Goal: Task Accomplishment & Management: Use online tool/utility

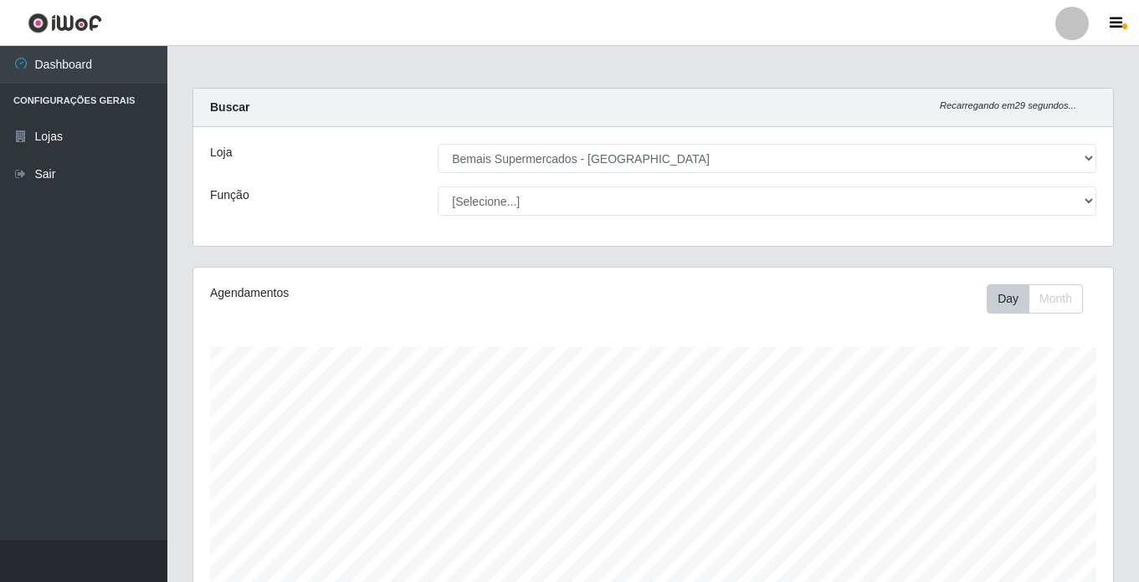
select select "250"
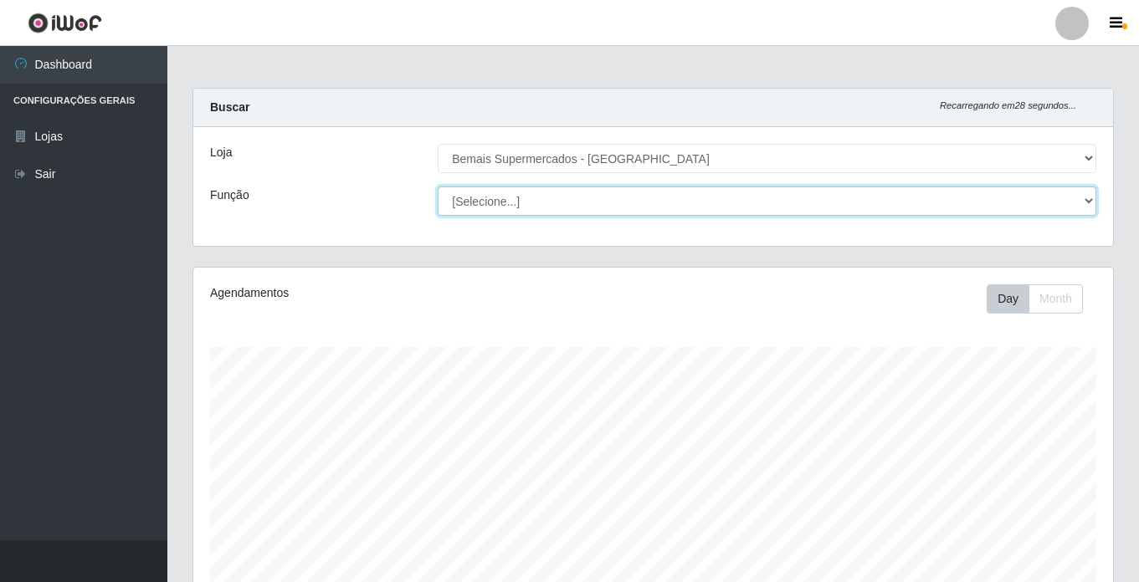
click at [532, 198] on select "[Selecione...] ASG ASG + ASG ++ Auxiliar de Estacionamento Auxiliar de Estacion…" at bounding box center [767, 201] width 659 height 29
click at [438, 187] on select "[Selecione...] ASG ASG + ASG ++ Auxiliar de Estacionamento Auxiliar de Estacion…" at bounding box center [767, 201] width 659 height 29
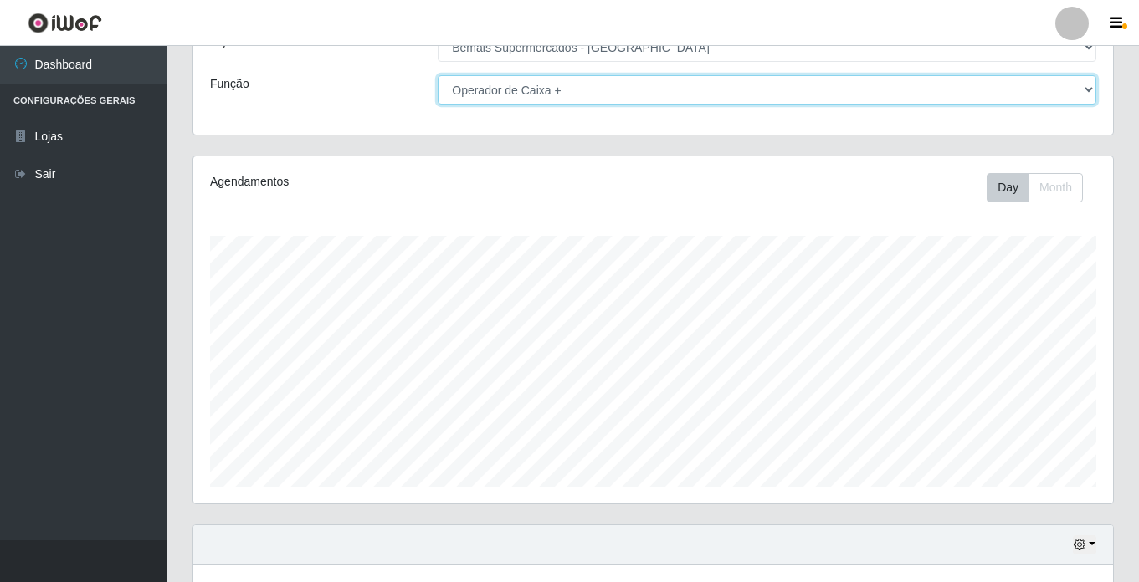
scroll to position [231, 0]
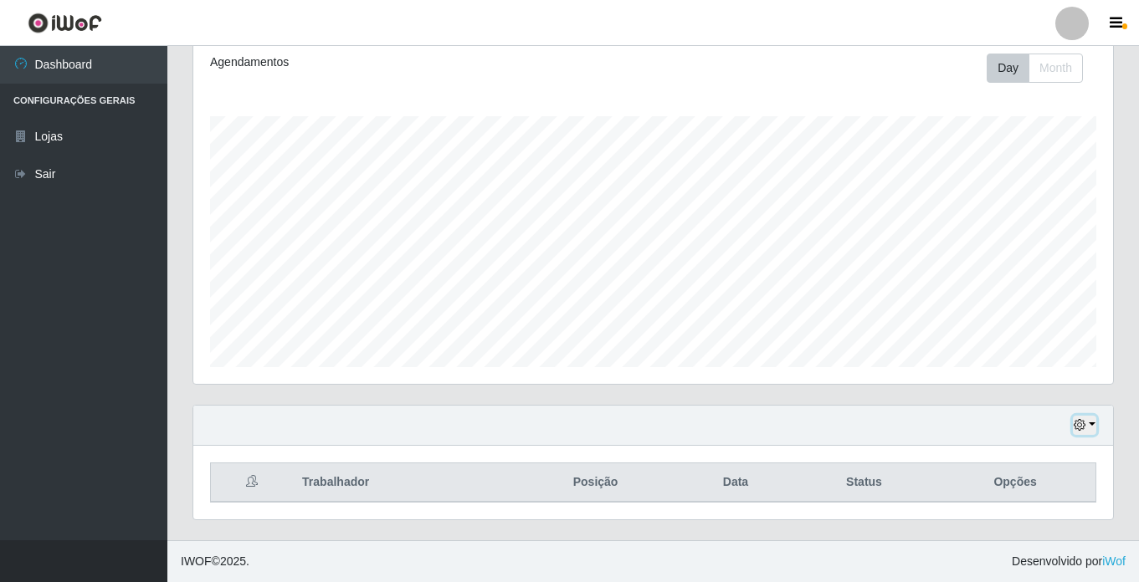
click at [1077, 424] on icon "button" at bounding box center [1080, 425] width 12 height 12
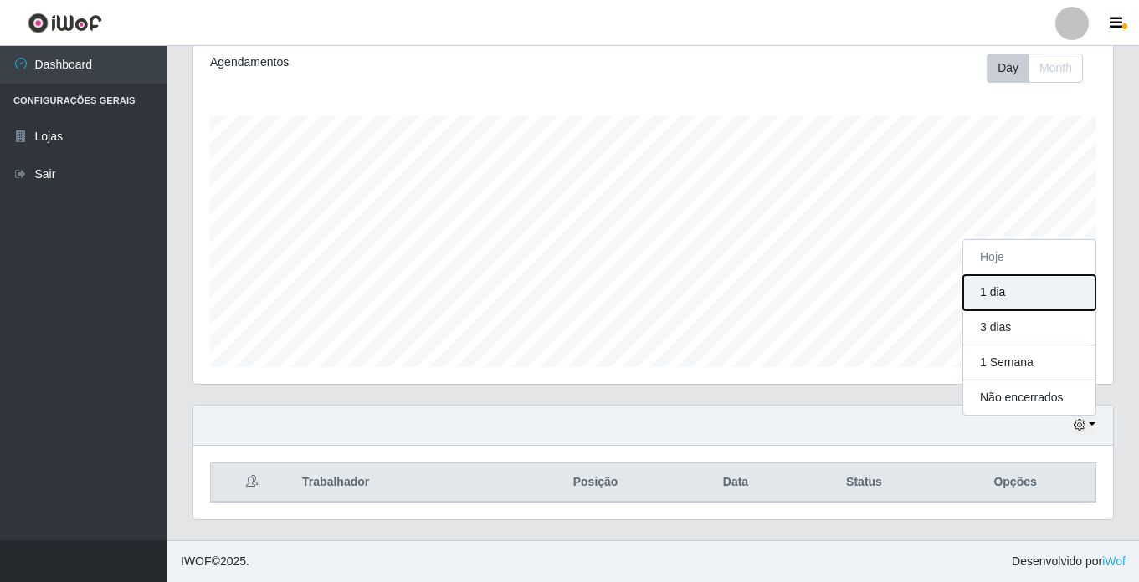
click at [1018, 283] on button "1 dia" at bounding box center [1029, 292] width 132 height 35
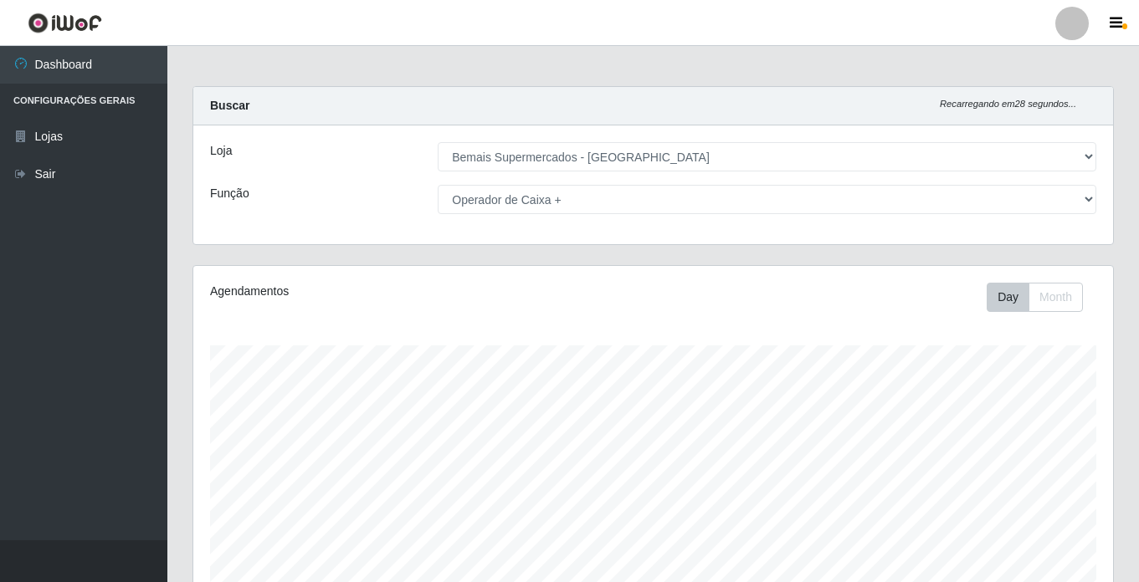
scroll to position [0, 0]
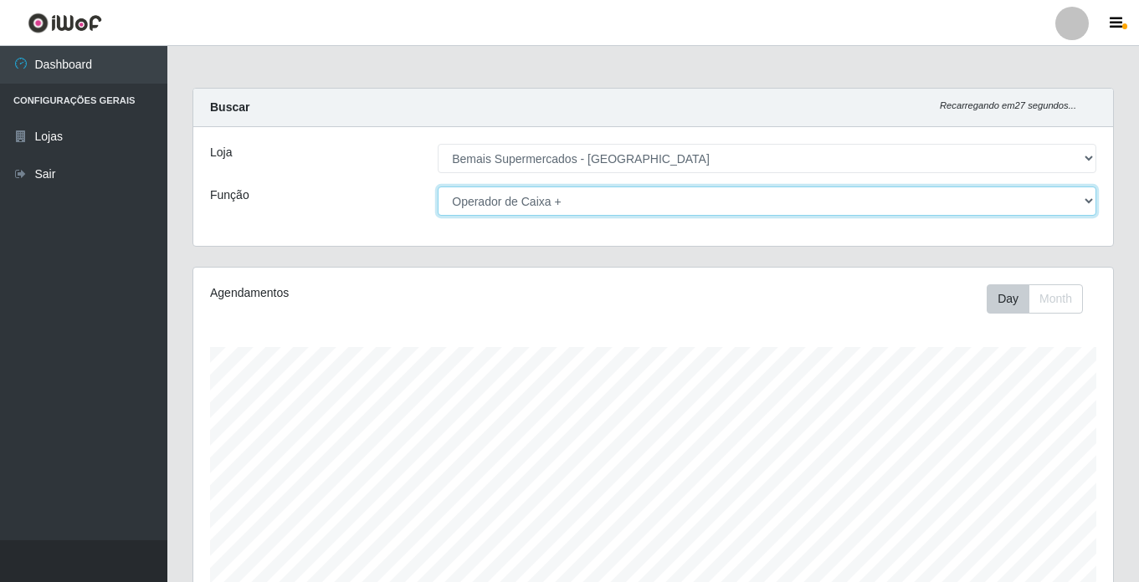
drag, startPoint x: 544, startPoint y: 199, endPoint x: 567, endPoint y: 208, distance: 25.2
click at [544, 199] on select "[Selecione...] ASG ASG + ASG ++ Auxiliar de Estacionamento Auxiliar de Estacion…" at bounding box center [767, 201] width 659 height 29
click at [438, 187] on select "[Selecione...] ASG ASG + ASG ++ Auxiliar de Estacionamento Auxiliar de Estacion…" at bounding box center [767, 201] width 659 height 29
click at [464, 200] on select "[Selecione...] ASG ASG + ASG ++ Auxiliar de Estacionamento Auxiliar de Estacion…" at bounding box center [767, 201] width 659 height 29
select select "[Selecione...]"
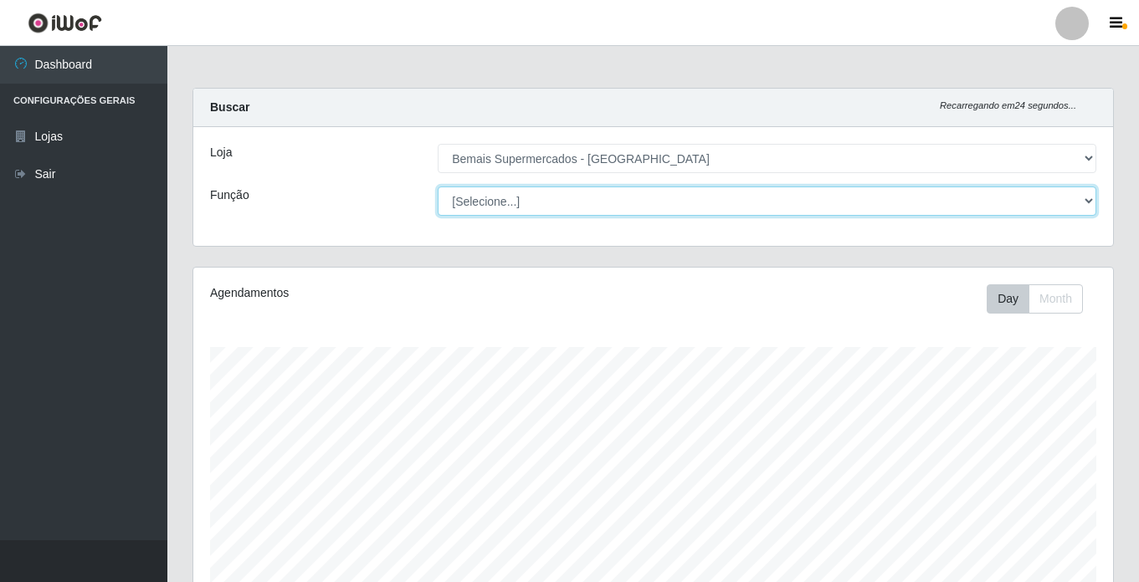
click at [438, 187] on select "[Selecione...] ASG ASG + ASG ++ Auxiliar de Estacionamento Auxiliar de Estacion…" at bounding box center [767, 201] width 659 height 29
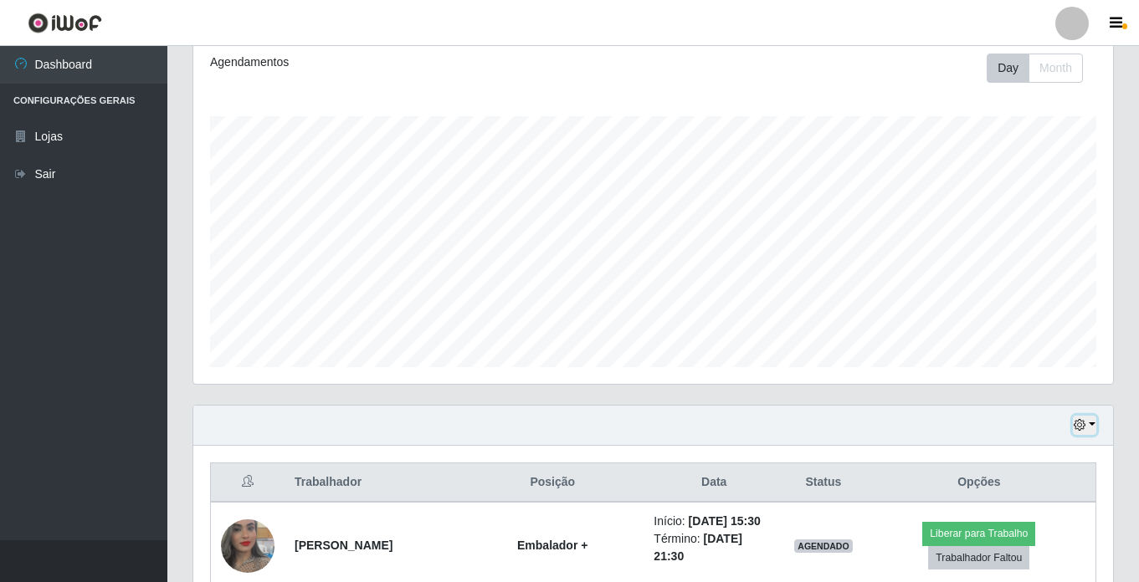
click at [1083, 423] on icon "button" at bounding box center [1080, 425] width 12 height 12
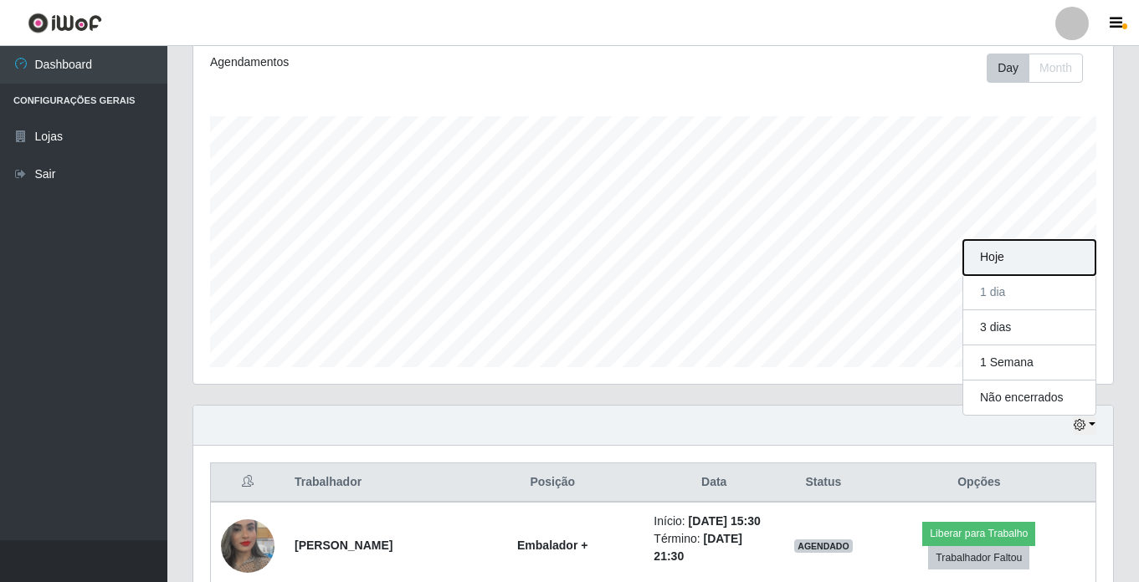
click at [1020, 259] on button "Hoje" at bounding box center [1029, 257] width 132 height 35
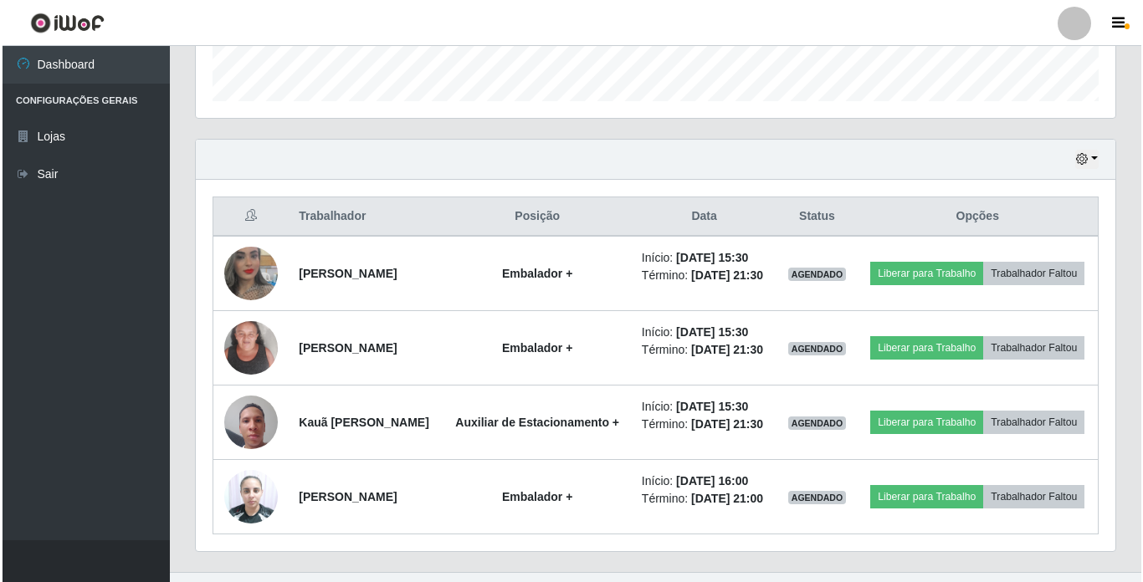
scroll to position [579, 0]
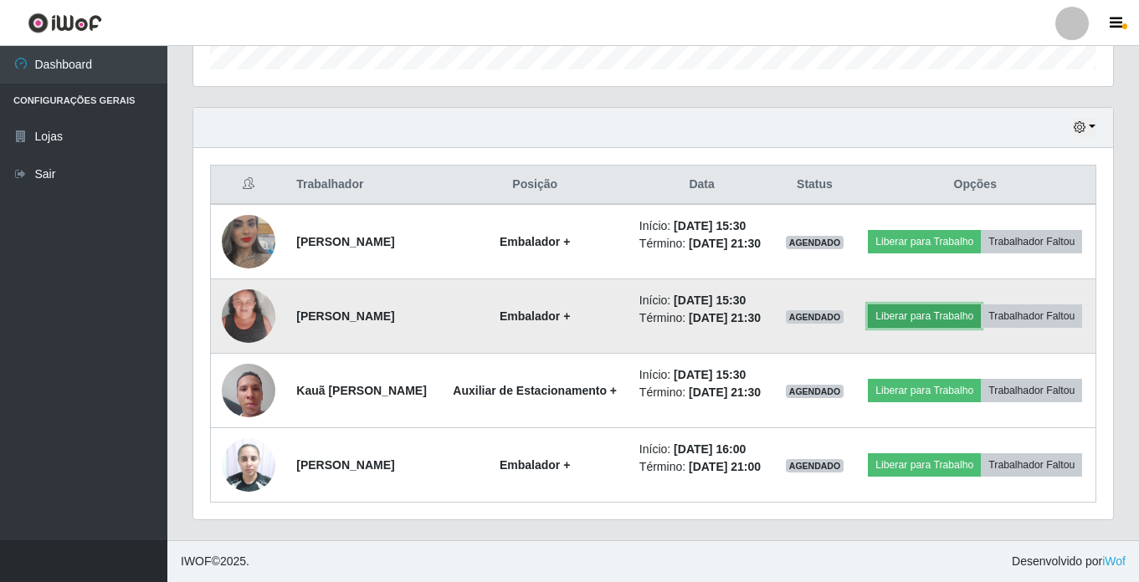
click at [968, 305] on button "Liberar para Trabalho" at bounding box center [924, 316] width 113 height 23
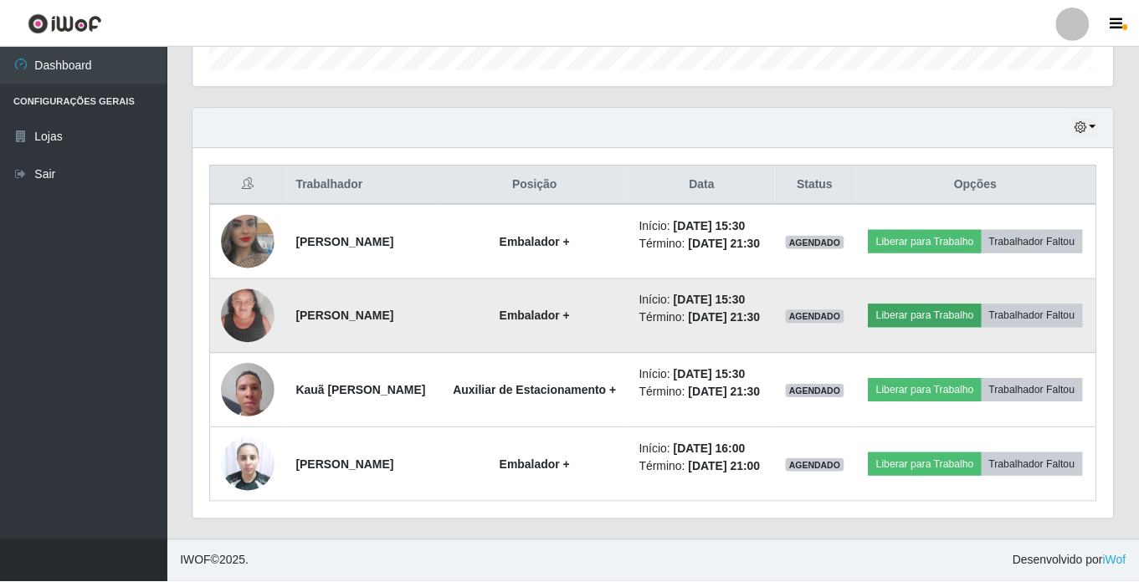
scroll to position [347, 911]
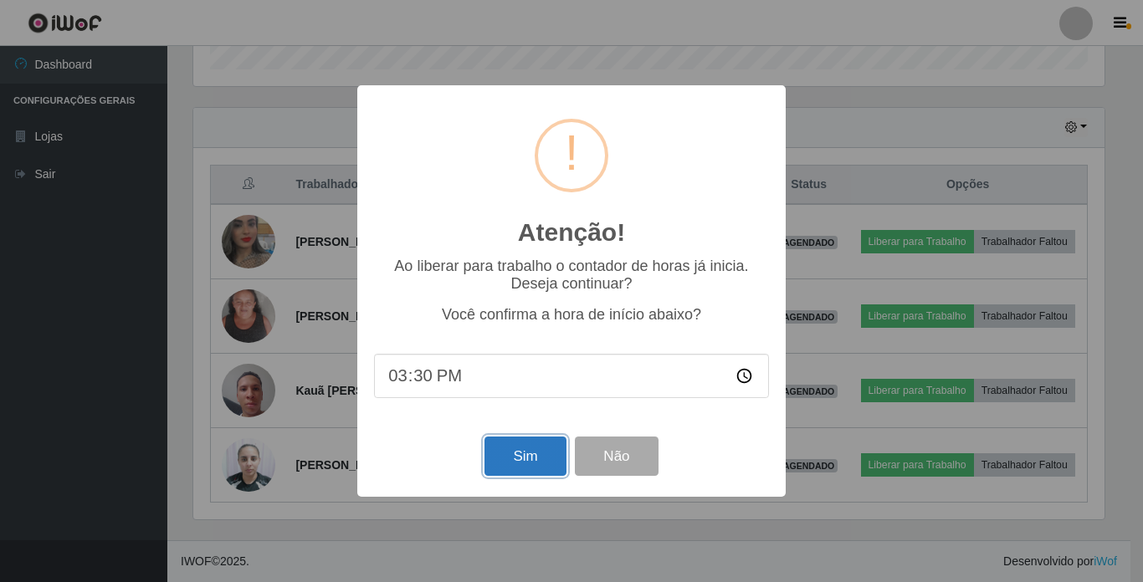
click at [516, 445] on button "Sim" at bounding box center [524, 456] width 81 height 39
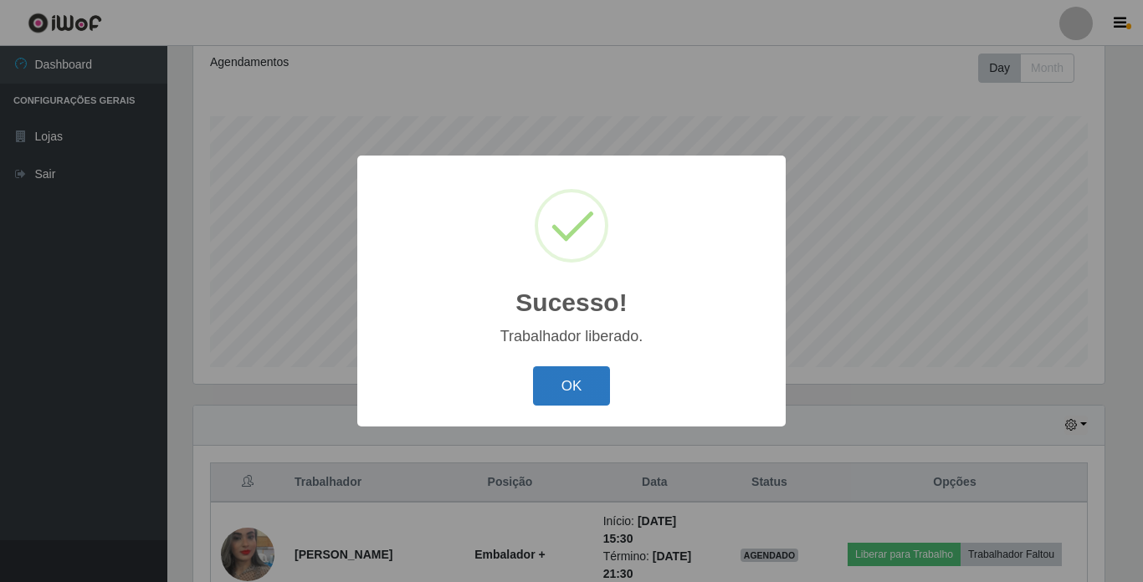
click at [587, 379] on button "OK" at bounding box center [572, 386] width 78 height 39
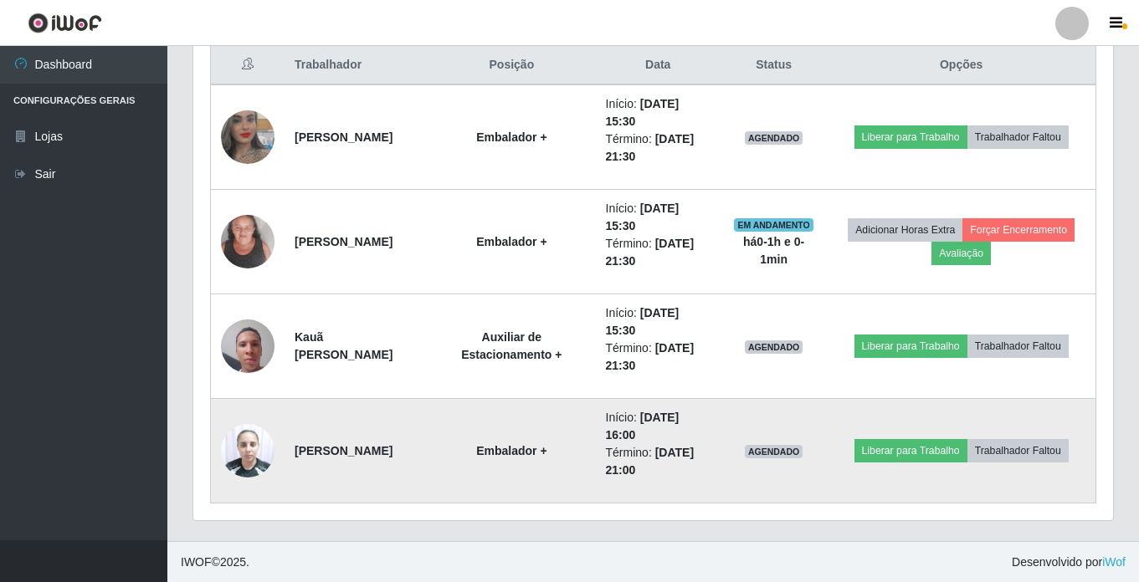
scroll to position [649, 0]
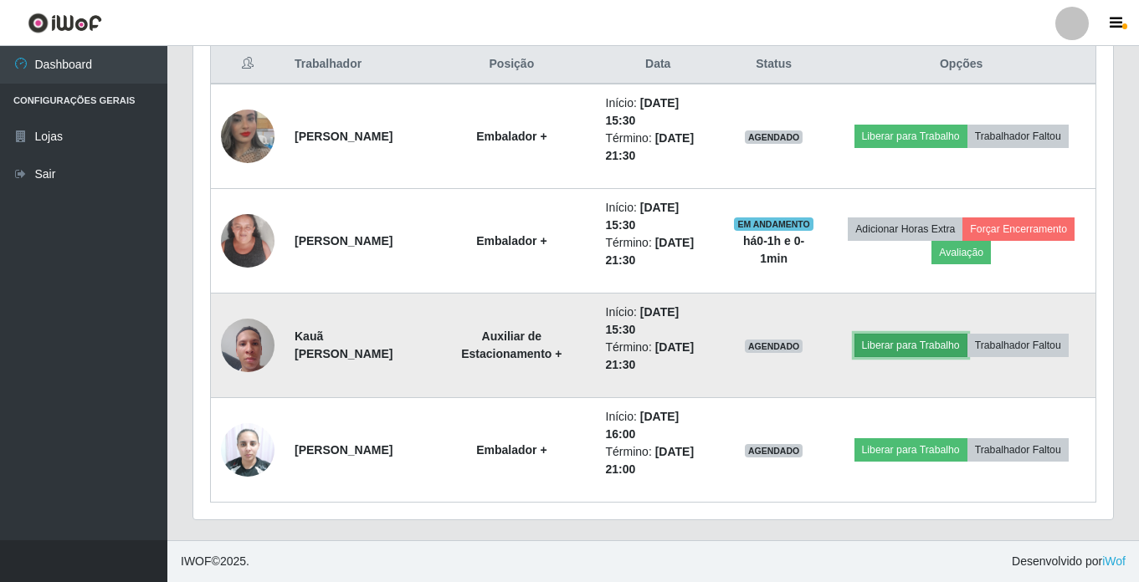
click at [945, 339] on button "Liberar para Trabalho" at bounding box center [910, 345] width 113 height 23
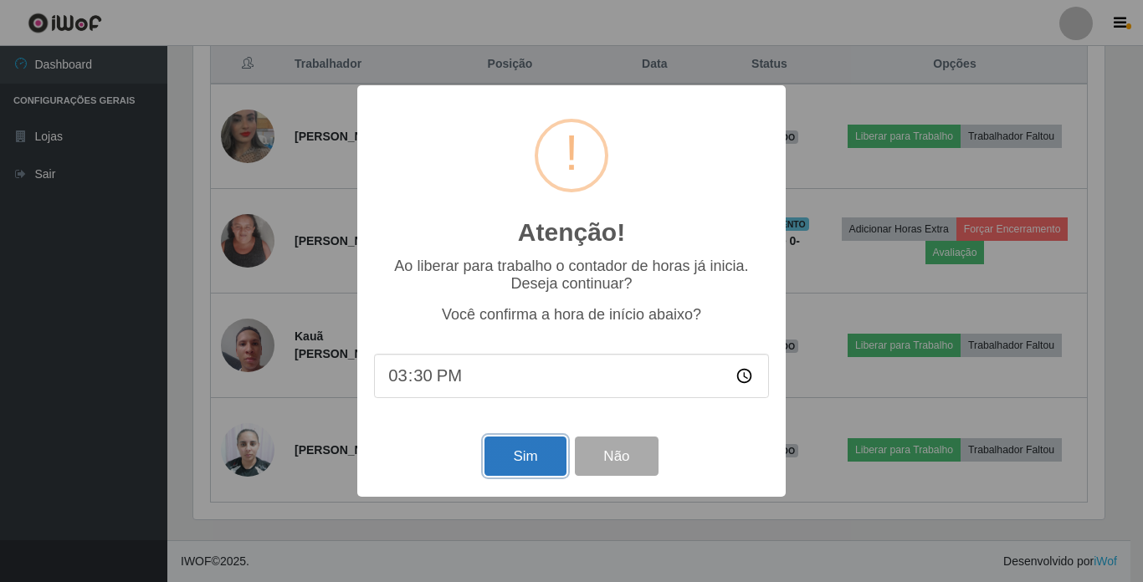
click at [535, 457] on button "Sim" at bounding box center [524, 456] width 81 height 39
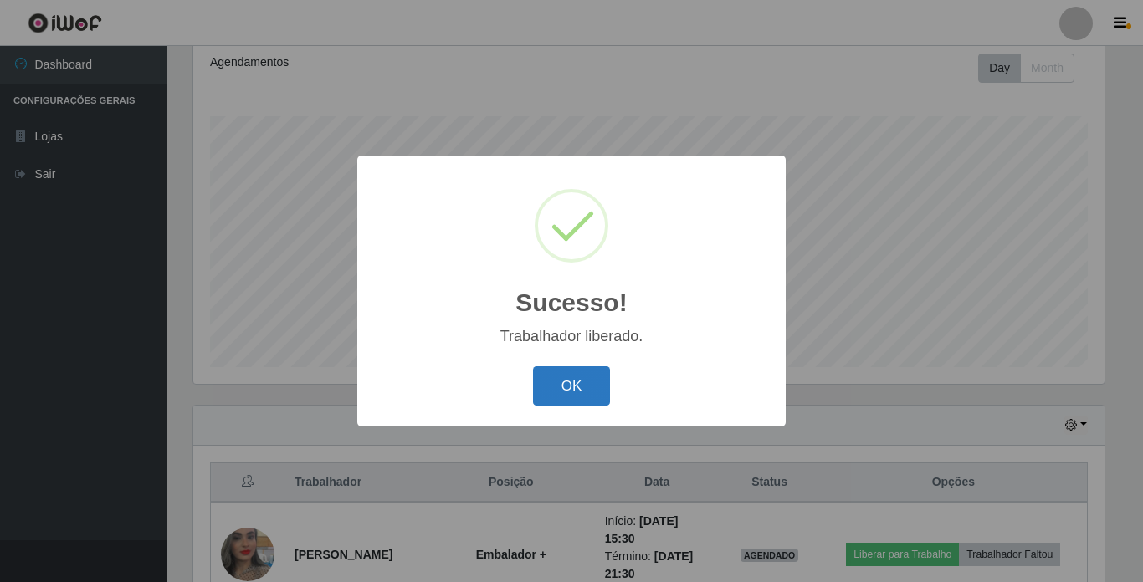
click at [585, 379] on button "OK" at bounding box center [572, 386] width 78 height 39
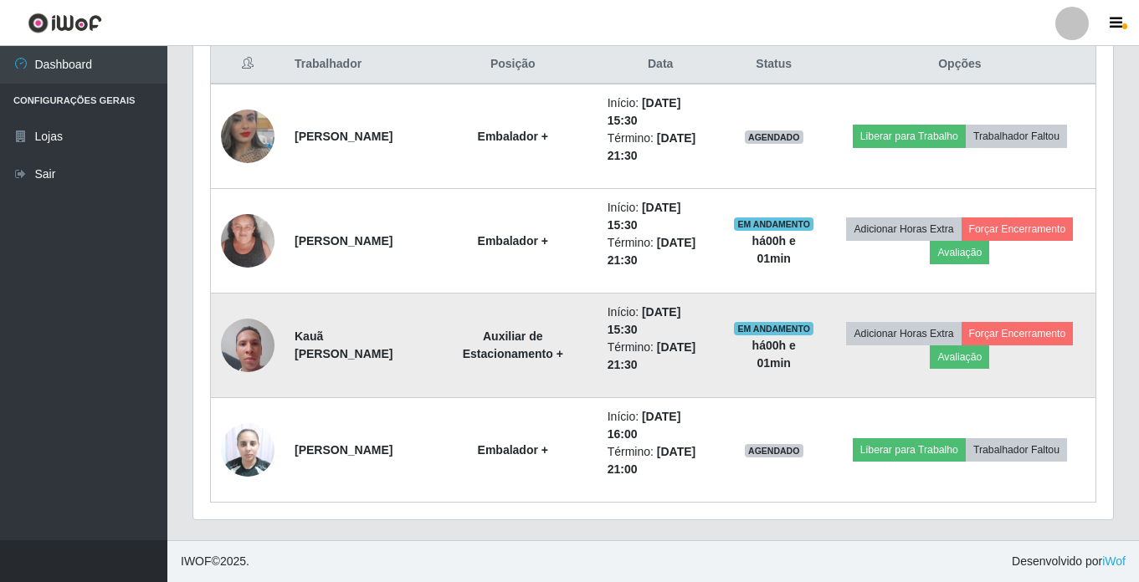
scroll to position [566, 0]
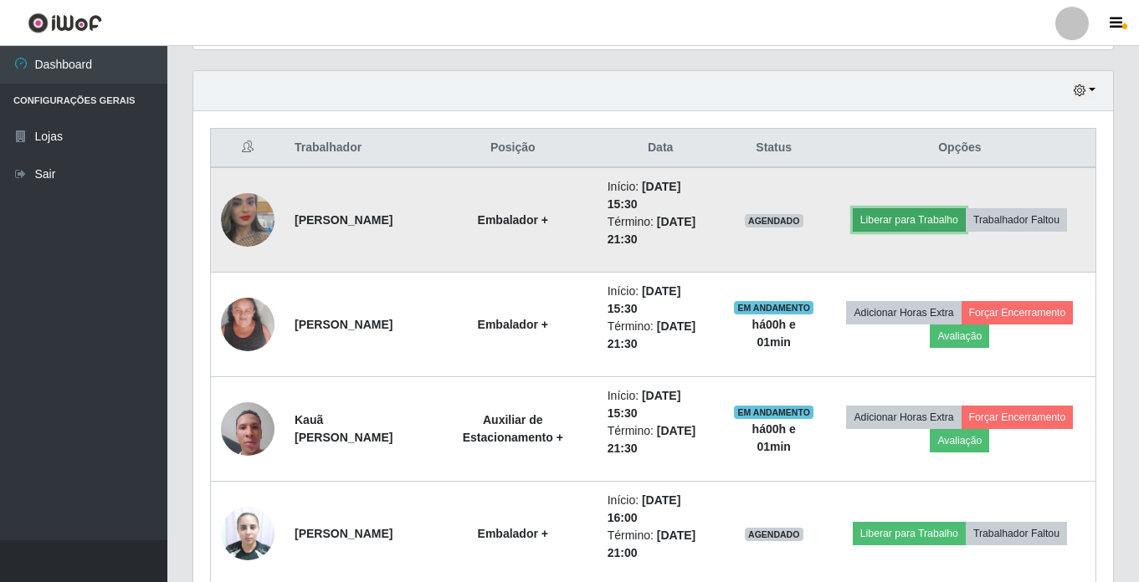
click at [936, 217] on button "Liberar para Trabalho" at bounding box center [909, 219] width 113 height 23
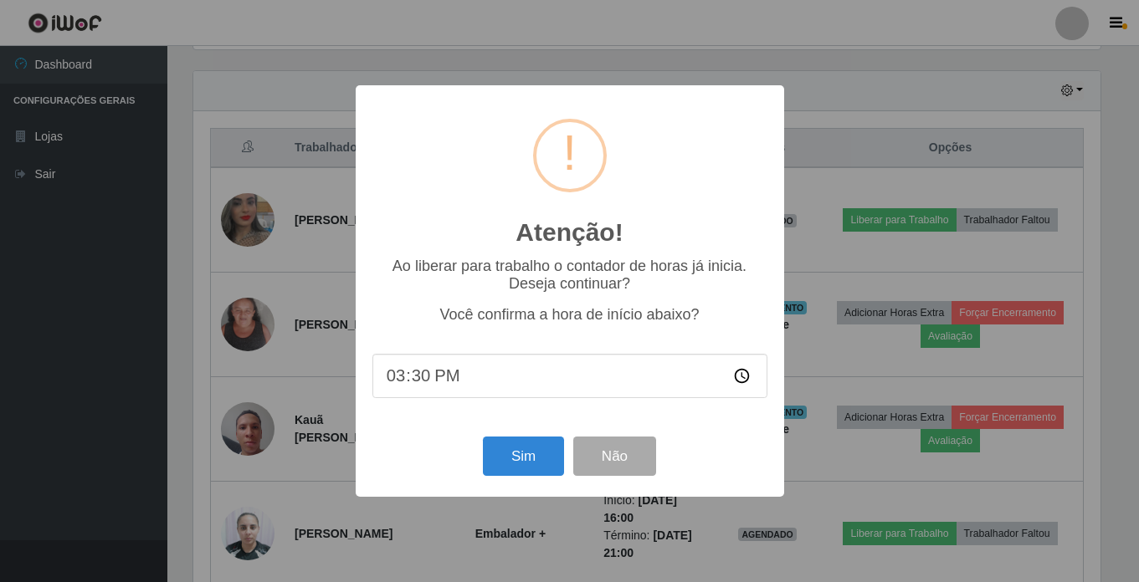
scroll to position [347, 911]
click at [506, 454] on button "Sim" at bounding box center [524, 456] width 81 height 39
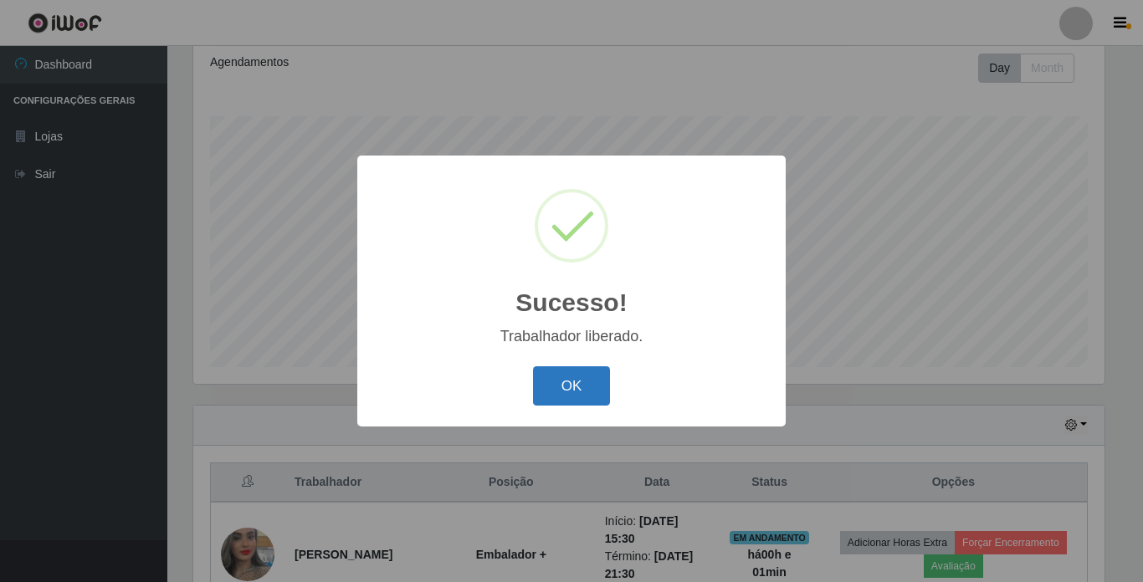
click at [586, 368] on button "OK" at bounding box center [572, 386] width 78 height 39
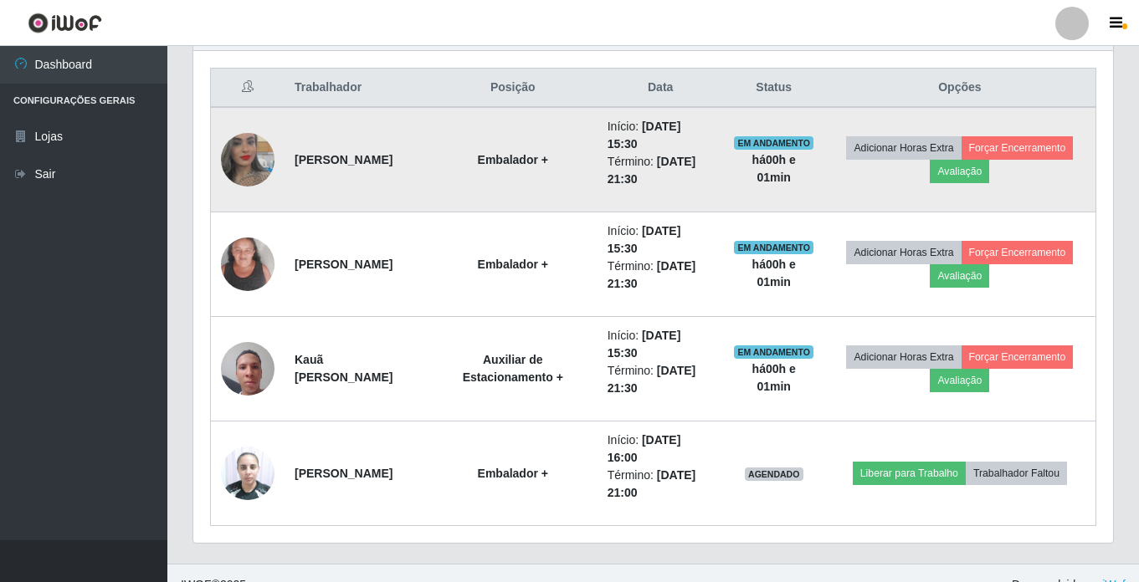
scroll to position [649, 0]
